Goal: Task Accomplishment & Management: Manage account settings

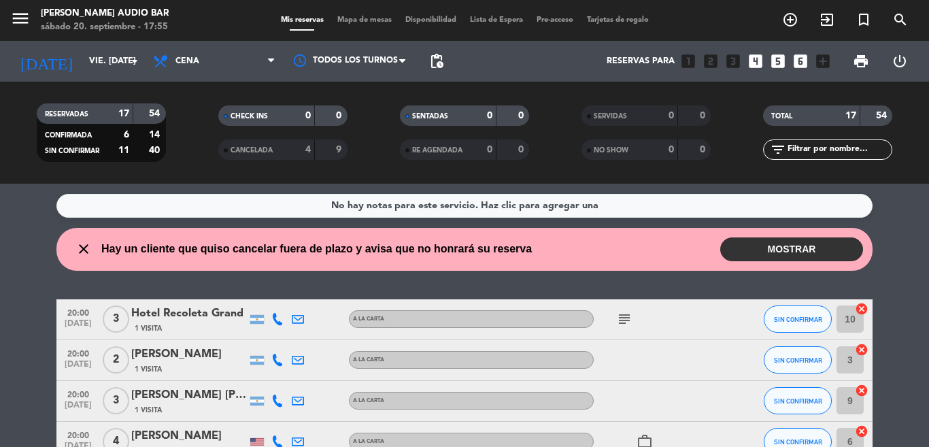
click at [99, 76] on div "[DATE] vie. [DATE] arrow_drop_down" at bounding box center [78, 61] width 136 height 41
click at [103, 63] on input "vie. [DATE]" at bounding box center [139, 61] width 115 height 23
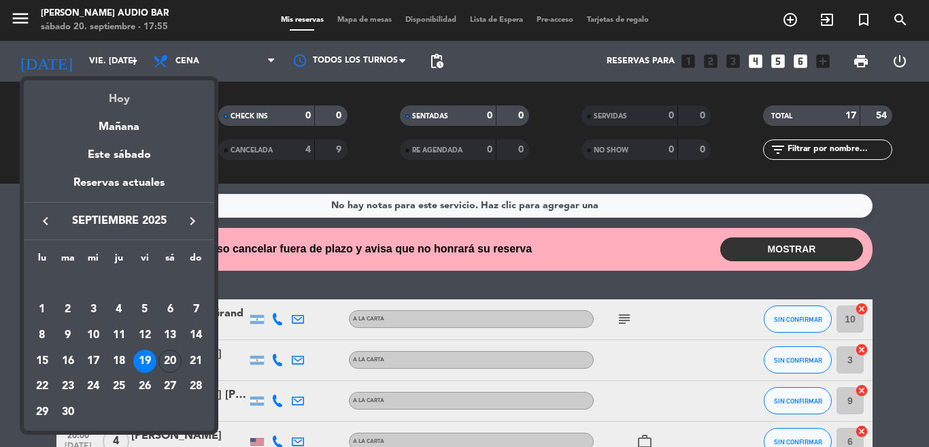
click at [95, 107] on div "Hoy" at bounding box center [119, 94] width 190 height 28
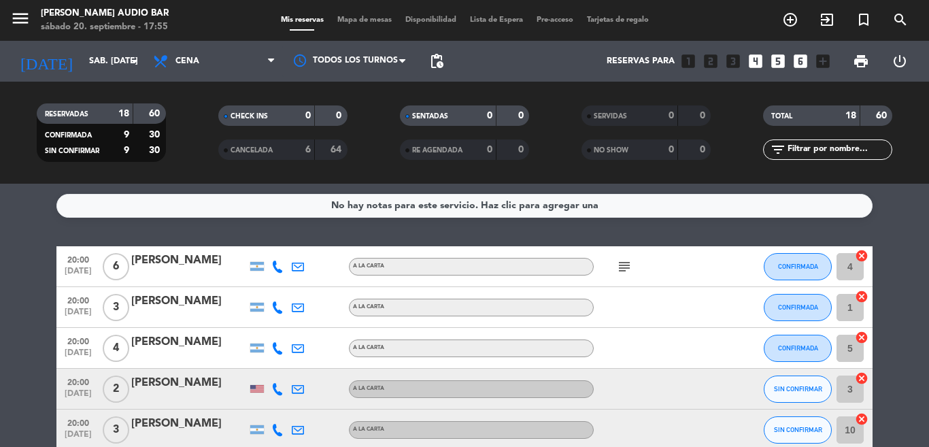
click at [616, 269] on icon "subject" at bounding box center [624, 266] width 16 height 16
drag, startPoint x: 15, startPoint y: 276, endPoint x: 12, endPoint y: 290, distance: 14.5
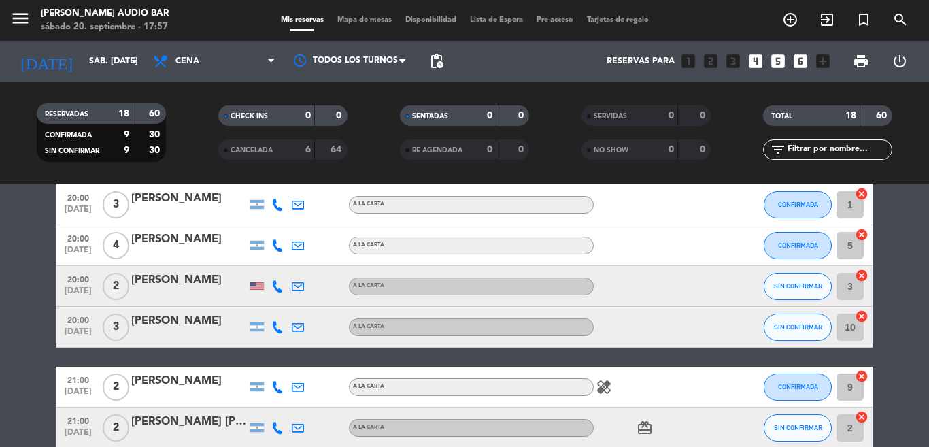
scroll to position [171, 0]
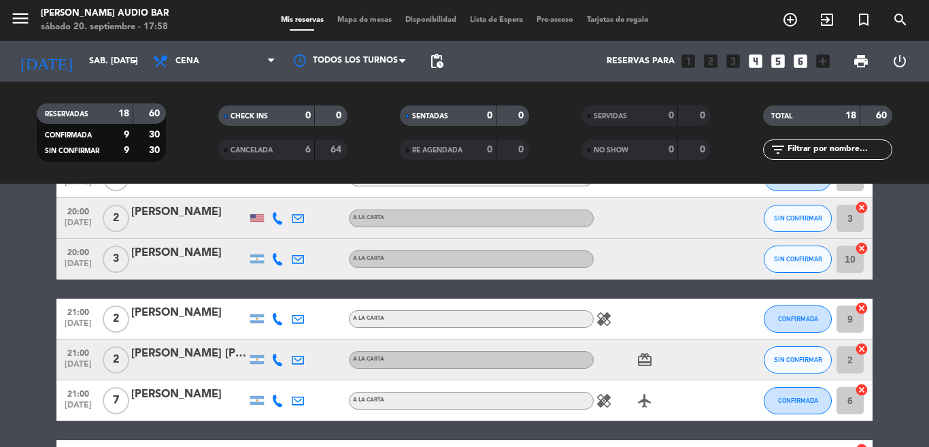
click at [642, 358] on icon "card_giftcard" at bounding box center [644, 359] width 16 height 16
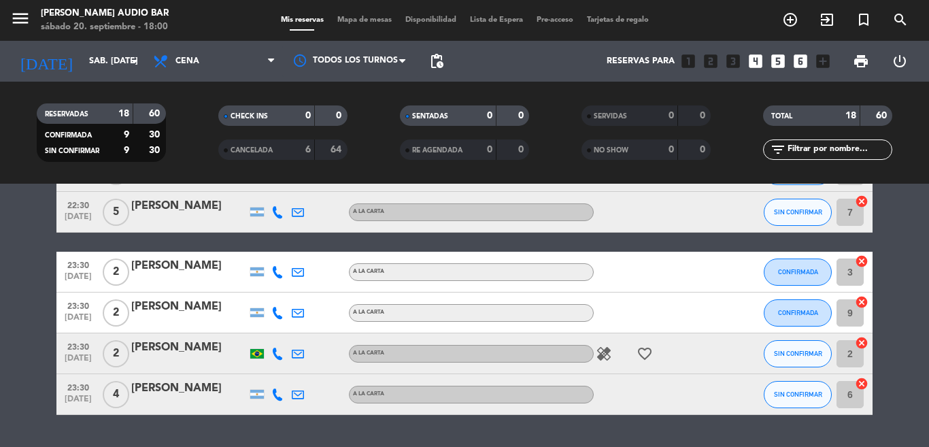
scroll to position [659, 0]
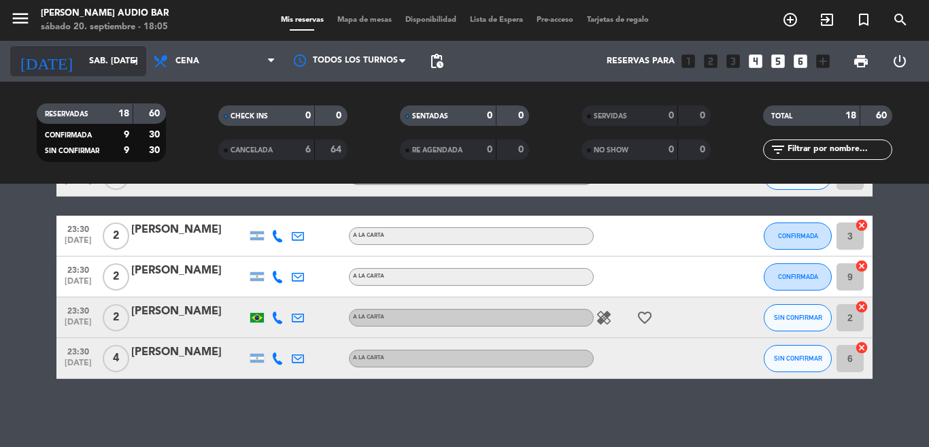
click at [62, 73] on div "[DATE] sáb. [DATE] arrow_drop_down" at bounding box center [78, 61] width 136 height 30
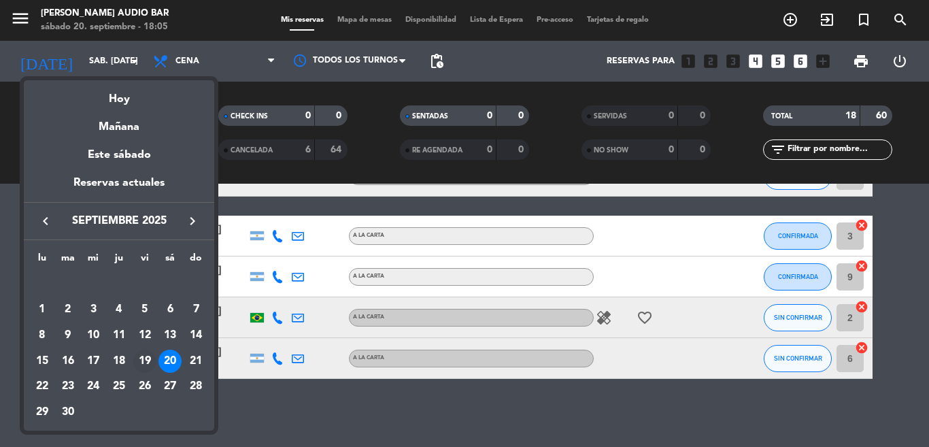
click at [146, 360] on div "19" at bounding box center [144, 360] width 23 height 23
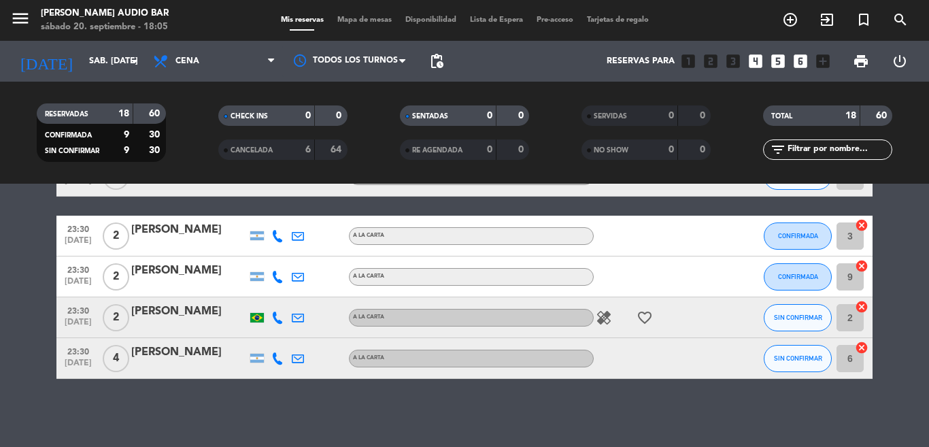
type input "vie. [DATE]"
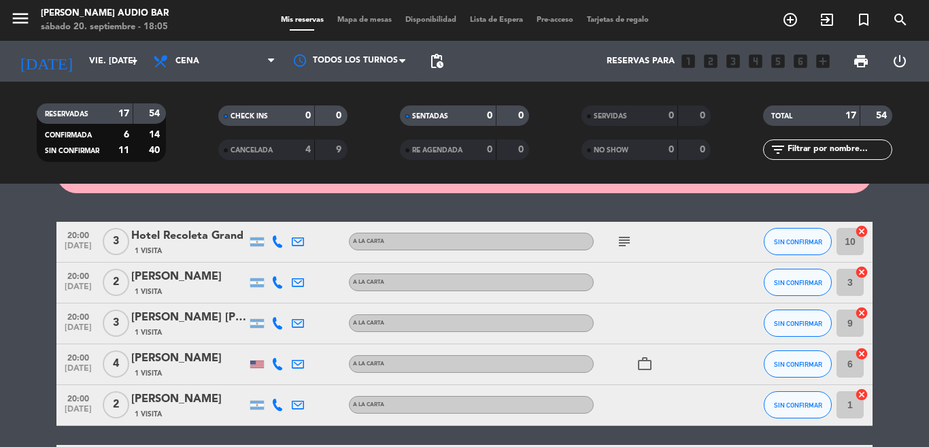
scroll to position [78, 0]
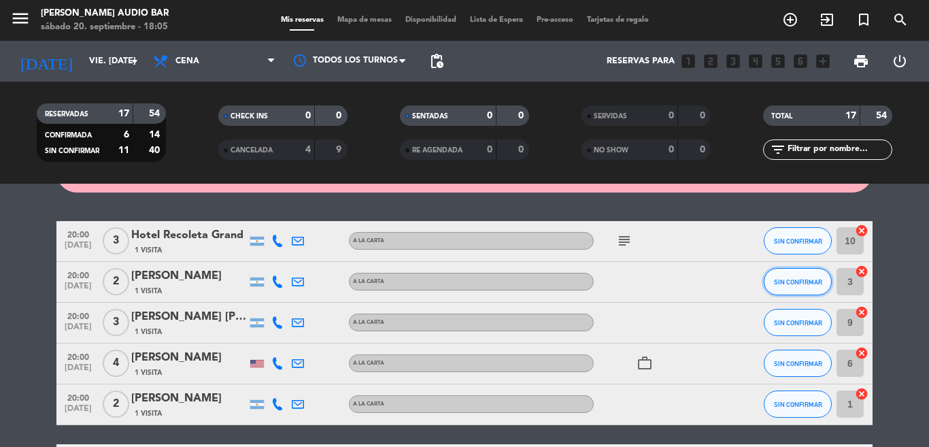
click at [776, 293] on button "SIN CONFIRMAR" at bounding box center [797, 281] width 68 height 27
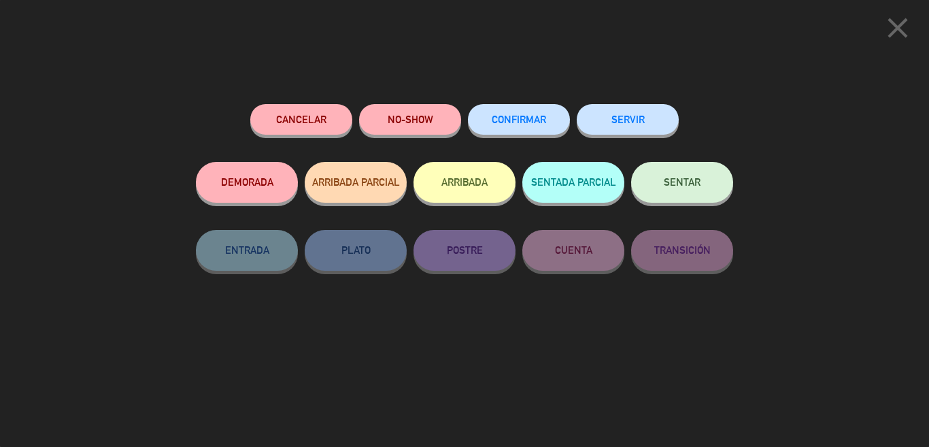
click at [443, 115] on button "NO-SHOW" at bounding box center [410, 119] width 102 height 31
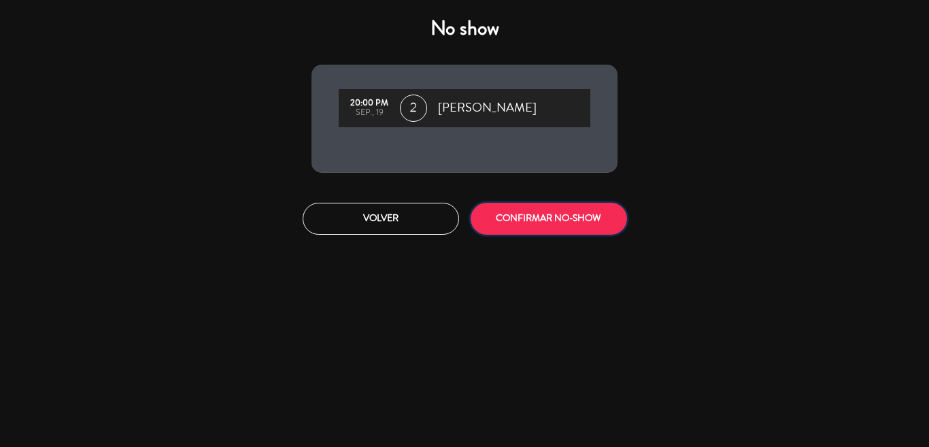
click at [544, 215] on button "CONFIRMAR NO-SHOW" at bounding box center [548, 219] width 156 height 32
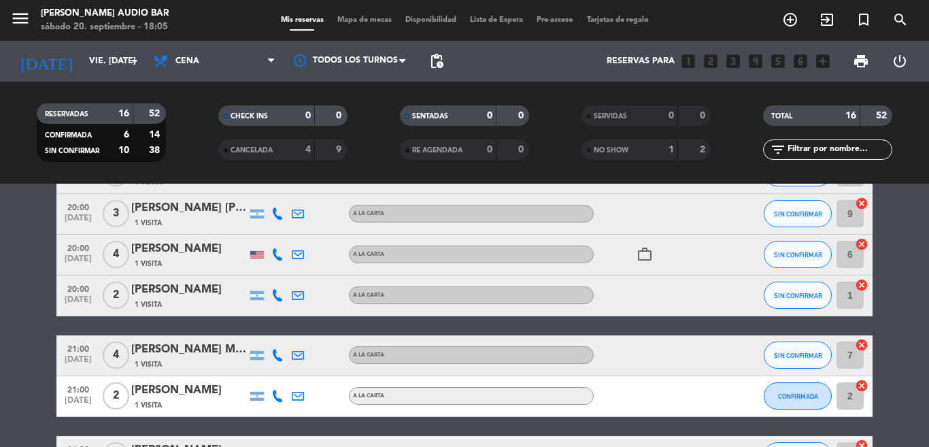
scroll to position [214, 0]
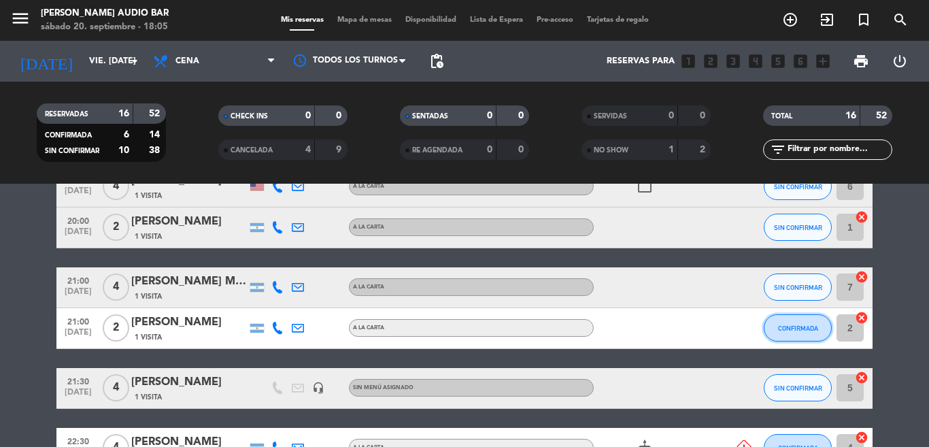
click at [787, 326] on span "CONFIRMADA" at bounding box center [798, 327] width 40 height 7
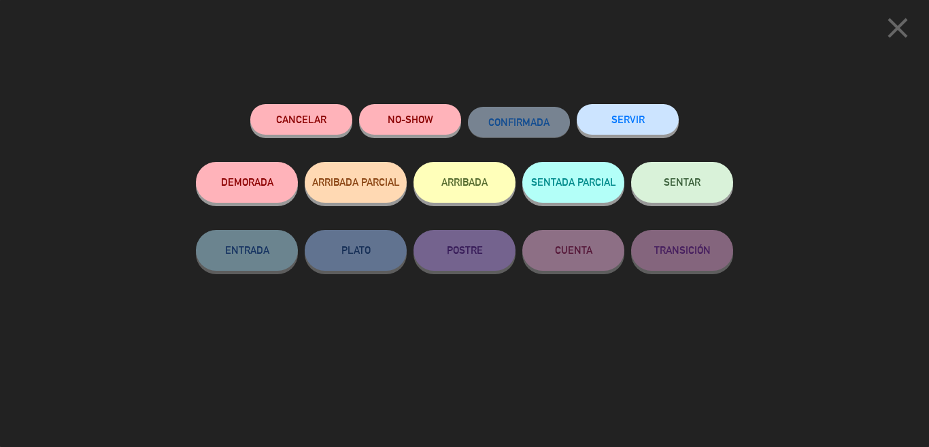
click at [424, 110] on button "NO-SHOW" at bounding box center [410, 119] width 102 height 31
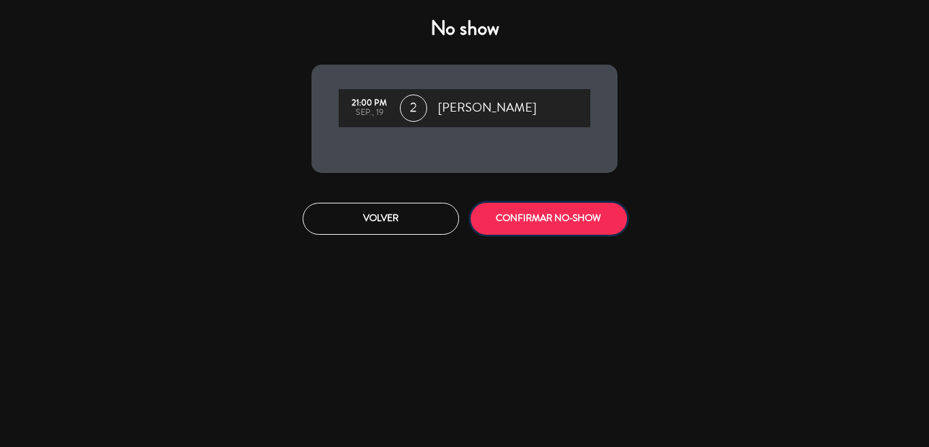
click at [562, 217] on button "CONFIRMAR NO-SHOW" at bounding box center [548, 219] width 156 height 32
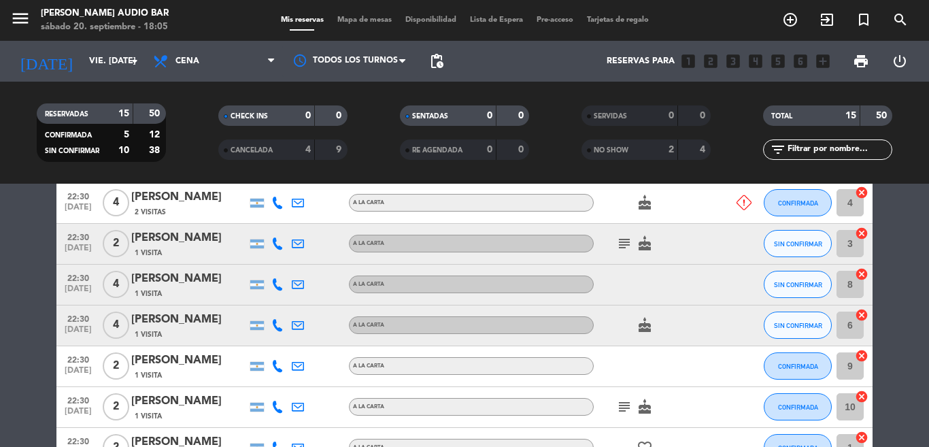
scroll to position [486, 0]
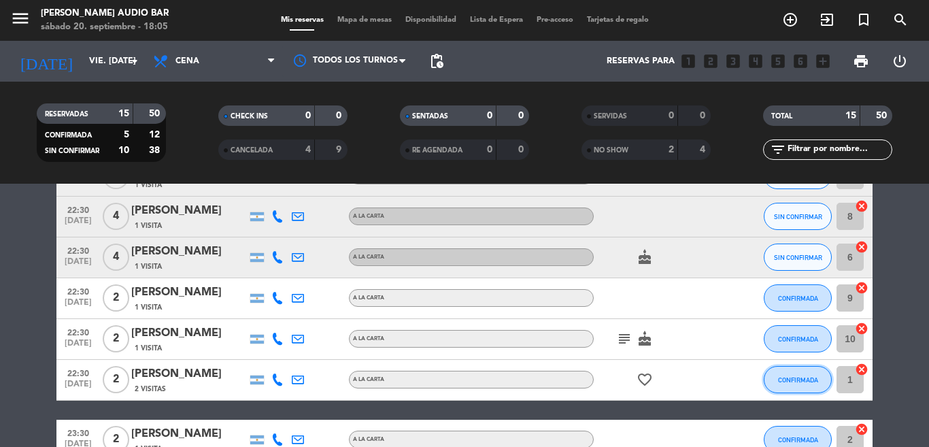
click at [823, 383] on button "CONFIRMADA" at bounding box center [797, 379] width 68 height 27
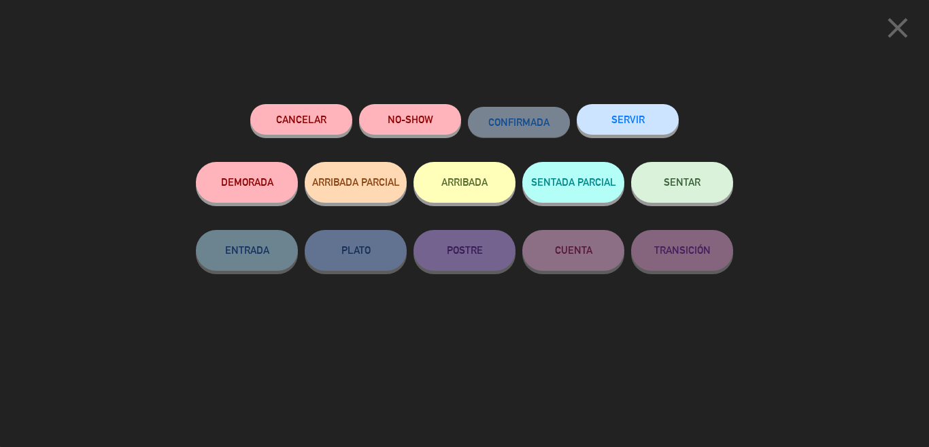
click at [453, 116] on button "NO-SHOW" at bounding box center [410, 119] width 102 height 31
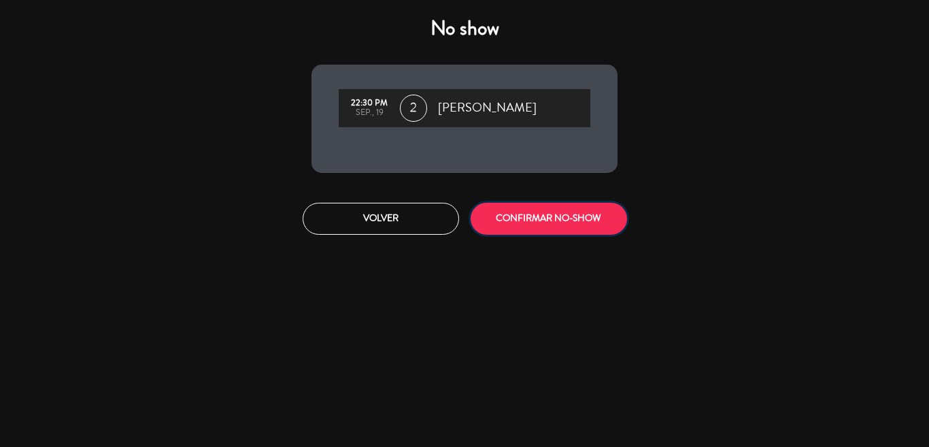
click at [535, 214] on button "CONFIRMAR NO-SHOW" at bounding box center [548, 219] width 156 height 32
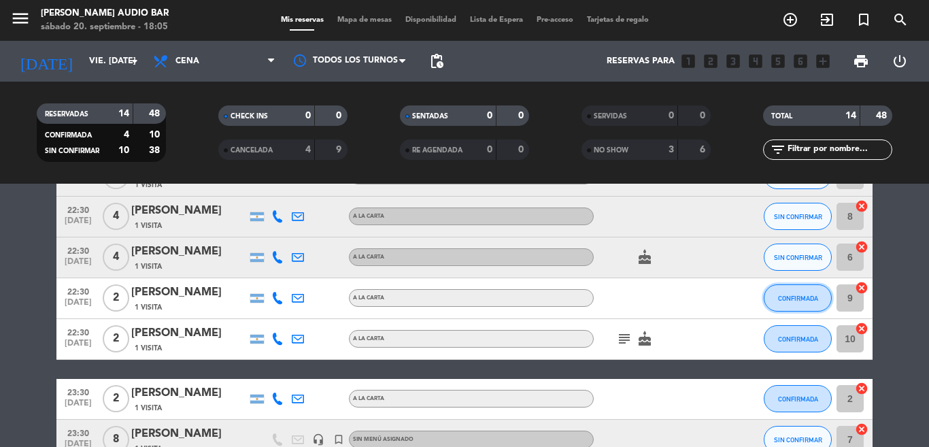
click at [780, 301] on span "CONFIRMADA" at bounding box center [798, 297] width 40 height 7
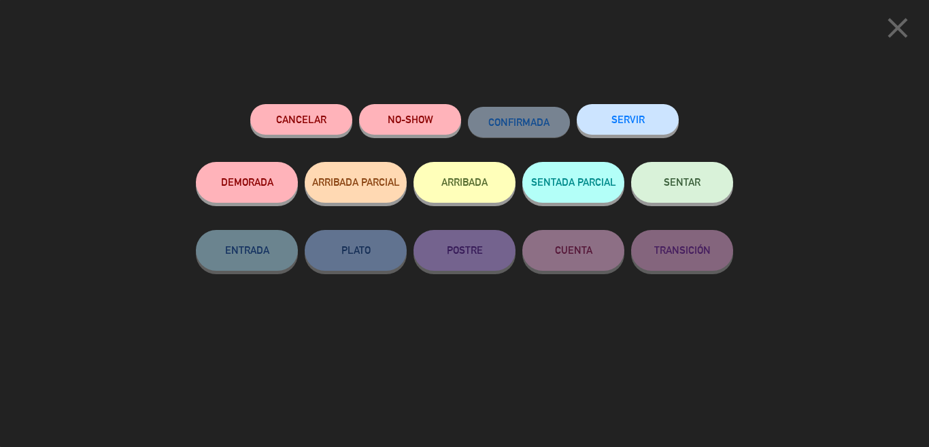
click at [394, 119] on button "NO-SHOW" at bounding box center [410, 119] width 102 height 31
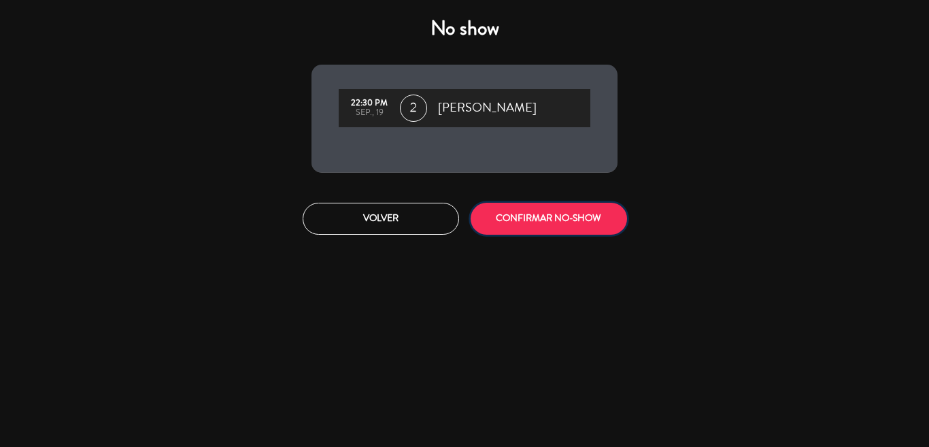
click at [600, 213] on button "CONFIRMAR NO-SHOW" at bounding box center [548, 219] width 156 height 32
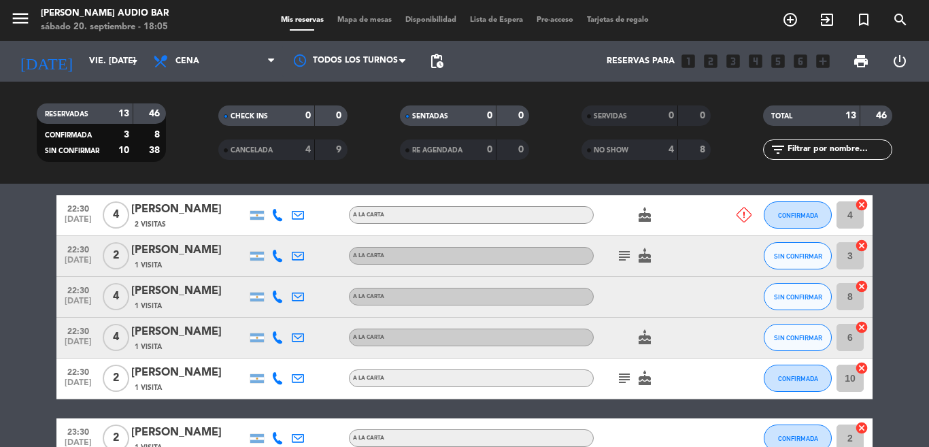
scroll to position [350, 0]
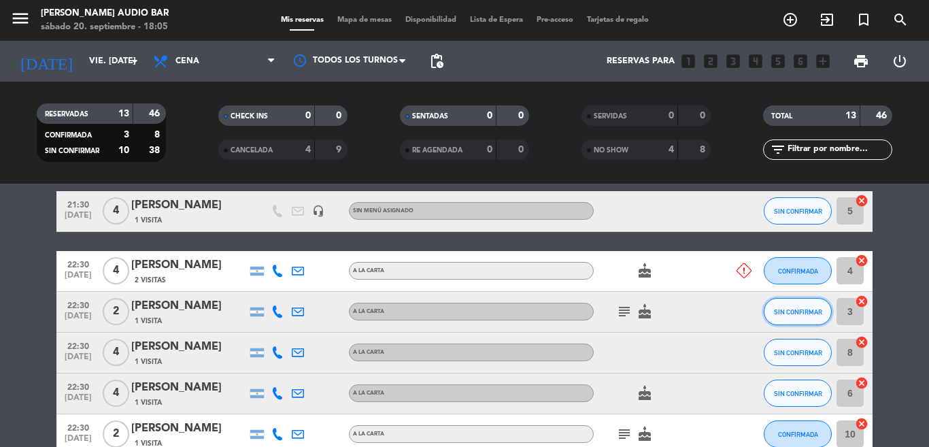
click at [801, 317] on button "SIN CONFIRMAR" at bounding box center [797, 311] width 68 height 27
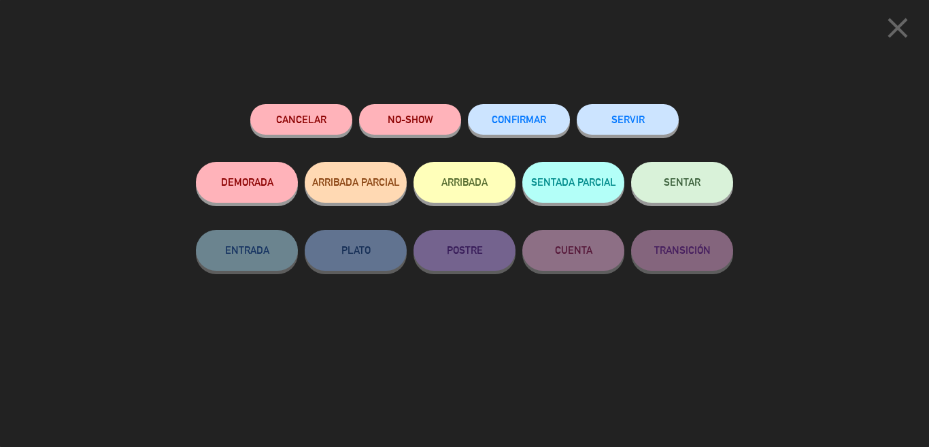
click at [411, 130] on button "NO-SHOW" at bounding box center [410, 119] width 102 height 31
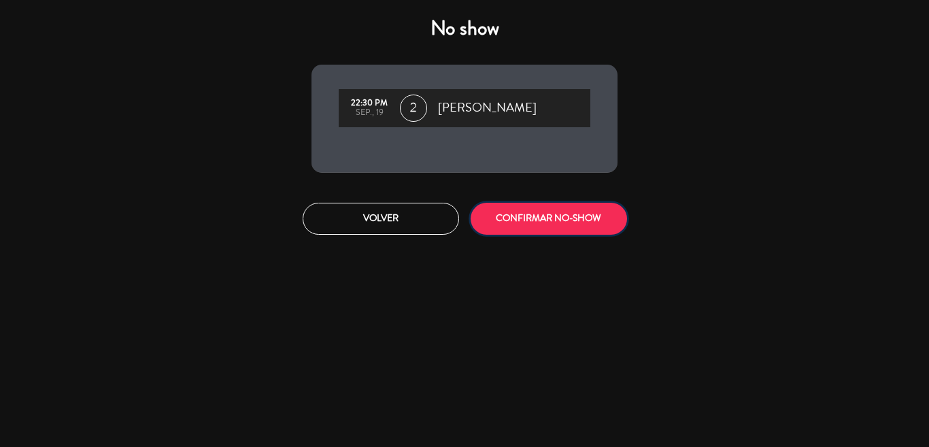
click at [591, 218] on button "CONFIRMAR NO-SHOW" at bounding box center [548, 219] width 156 height 32
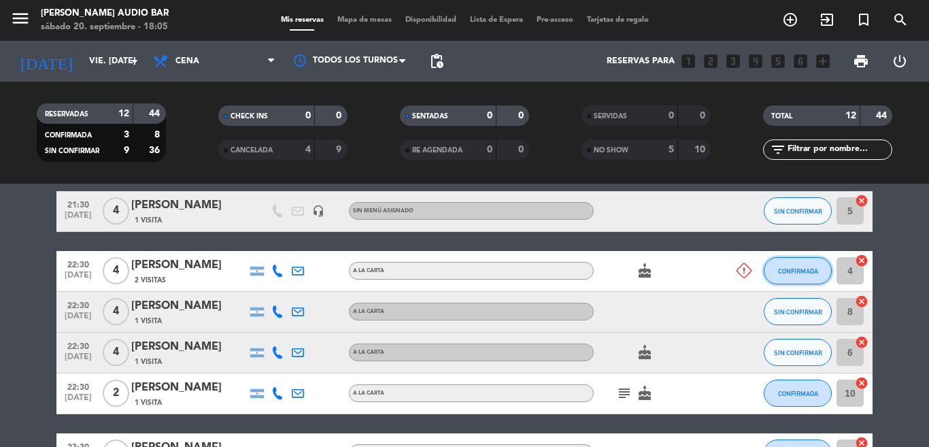
click at [785, 271] on span "CONFIRMADA" at bounding box center [798, 270] width 40 height 7
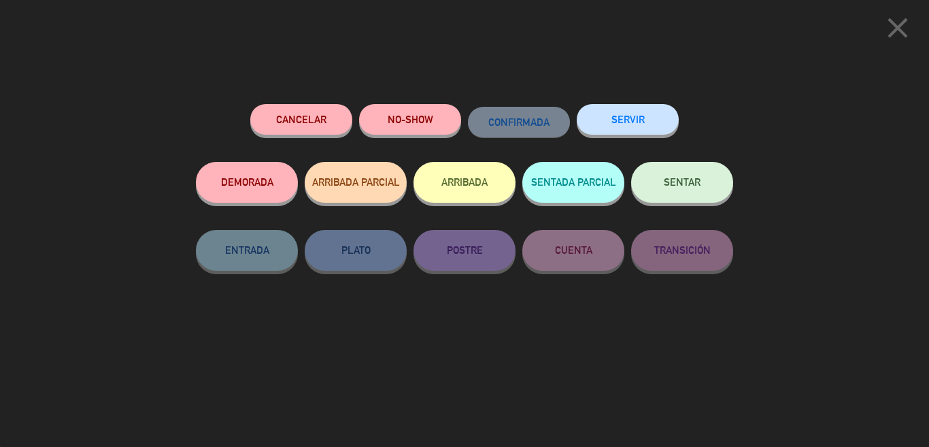
click at [417, 118] on button "NO-SHOW" at bounding box center [410, 119] width 102 height 31
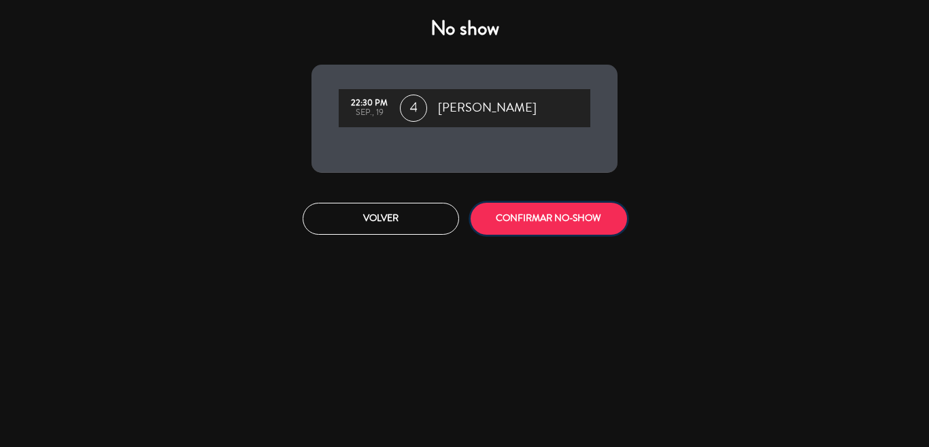
drag, startPoint x: 602, startPoint y: 230, endPoint x: 598, endPoint y: 222, distance: 8.8
click at [600, 228] on button "CONFIRMAR NO-SHOW" at bounding box center [548, 219] width 156 height 32
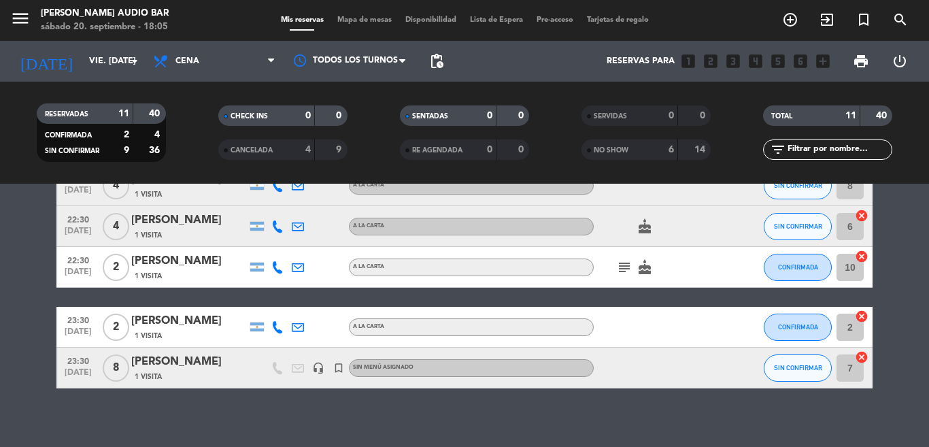
scroll to position [392, 0]
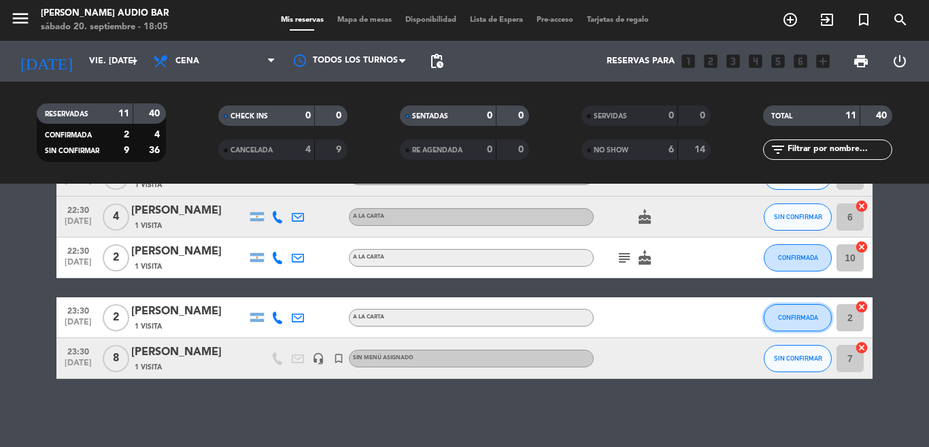
click at [780, 320] on span "CONFIRMADA" at bounding box center [798, 316] width 40 height 7
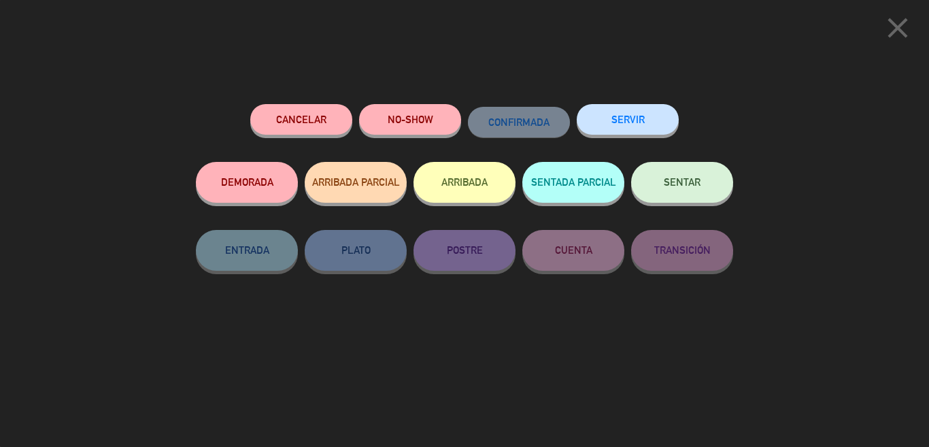
click at [428, 111] on button "NO-SHOW" at bounding box center [410, 119] width 102 height 31
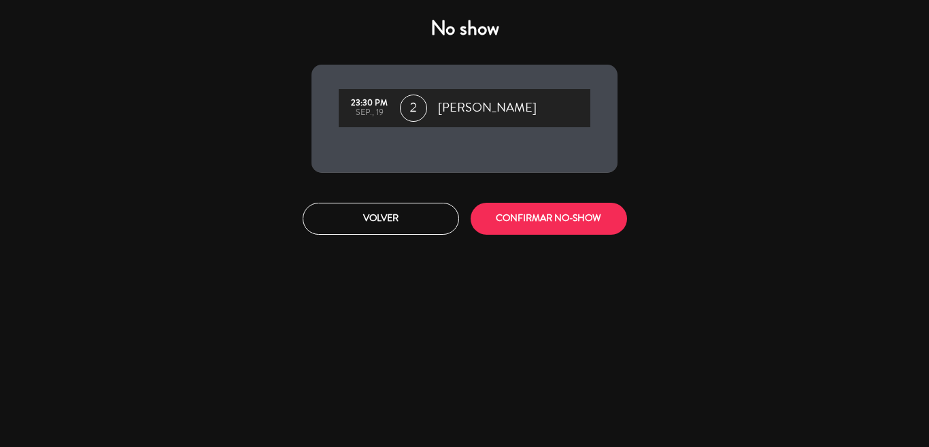
click at [604, 236] on div "Volver CONFIRMAR NO-SHOW" at bounding box center [464, 218] width 326 height 51
click at [598, 230] on button "CONFIRMAR NO-SHOW" at bounding box center [548, 219] width 156 height 32
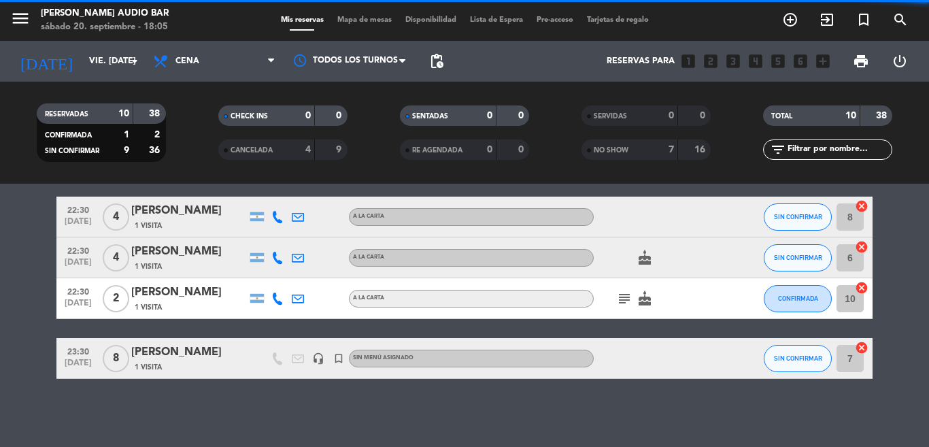
scroll to position [351, 0]
